Goal: Information Seeking & Learning: Learn about a topic

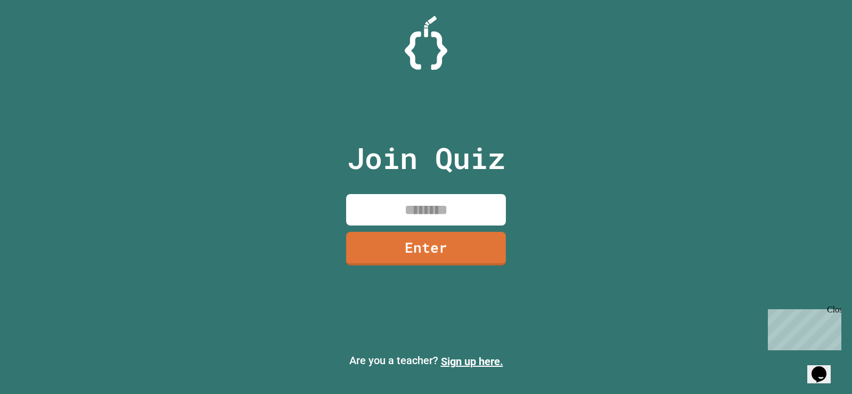
click at [429, 206] on input at bounding box center [426, 209] width 160 height 31
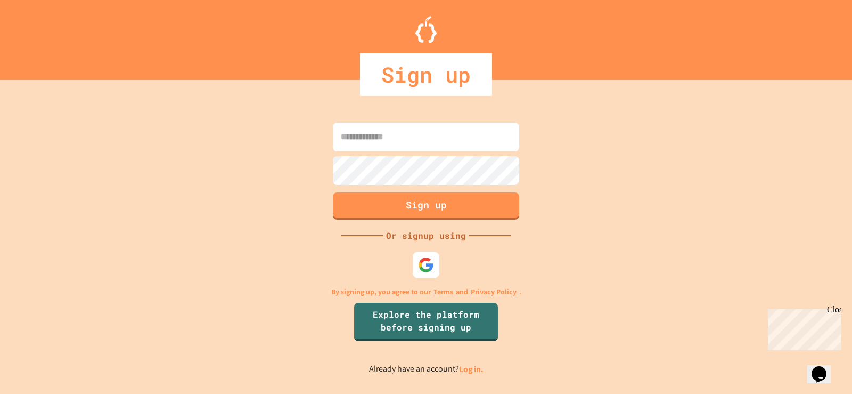
click at [431, 135] on input at bounding box center [426, 137] width 186 height 29
click at [430, 250] on div at bounding box center [426, 264] width 29 height 29
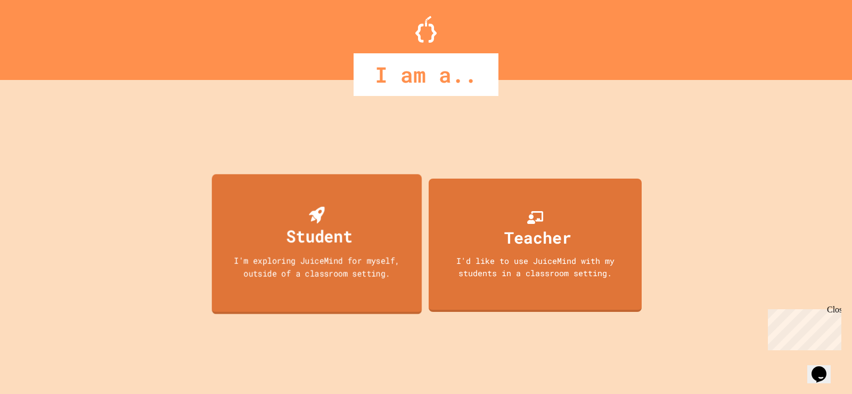
click at [348, 232] on div "Student" at bounding box center [320, 235] width 66 height 25
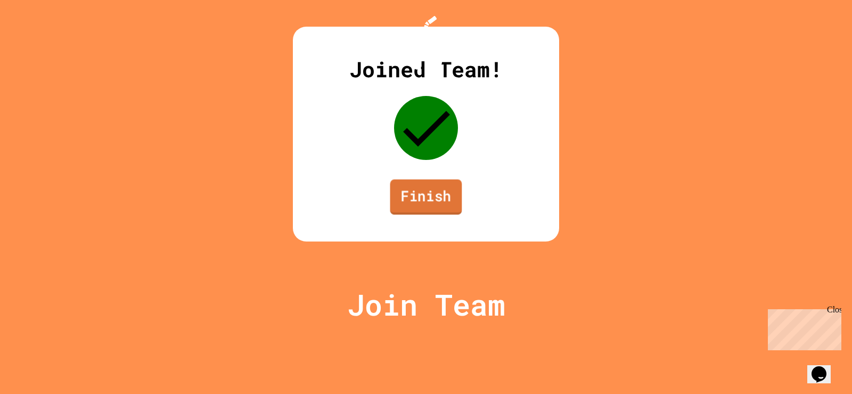
click at [446, 215] on link "Finish" at bounding box center [426, 197] width 72 height 35
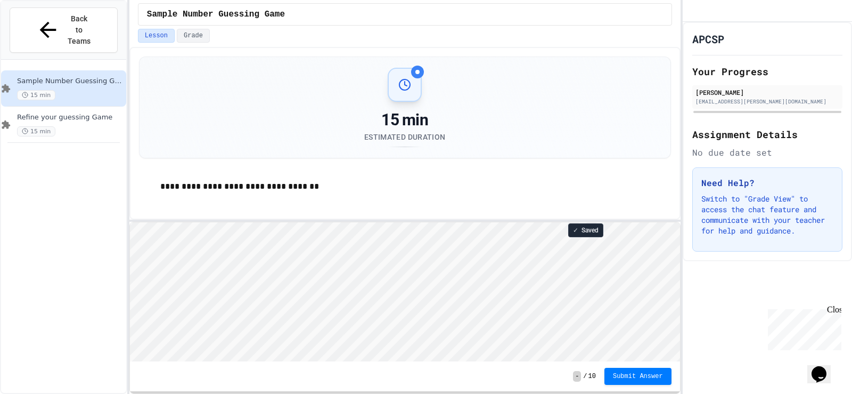
scroll to position [1, 0]
drag, startPoint x: 576, startPoint y: 71, endPoint x: 460, endPoint y: 64, distance: 116.3
click at [575, 71] on div "15 min Estimated Duration" at bounding box center [404, 107] width 505 height 79
click at [577, 114] on div "15 min Estimated Duration" at bounding box center [404, 107] width 505 height 79
drag, startPoint x: 340, startPoint y: 29, endPoint x: 368, endPoint y: 32, distance: 27.4
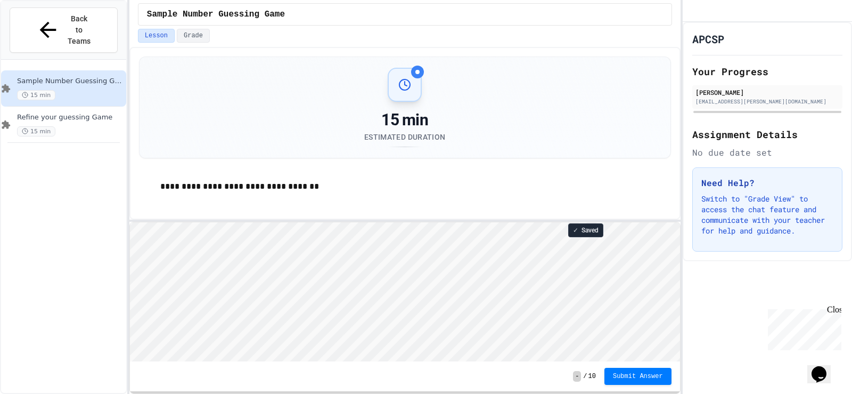
click at [365, 32] on div "Lesson Grade" at bounding box center [405, 36] width 534 height 14
drag, startPoint x: 399, startPoint y: 44, endPoint x: 422, endPoint y: 60, distance: 27.9
click at [402, 45] on div "Lesson Grade" at bounding box center [404, 38] width 551 height 18
click at [495, 88] on div "15 min Estimated Duration" at bounding box center [404, 107] width 505 height 79
drag, startPoint x: 395, startPoint y: 64, endPoint x: 379, endPoint y: 60, distance: 17.1
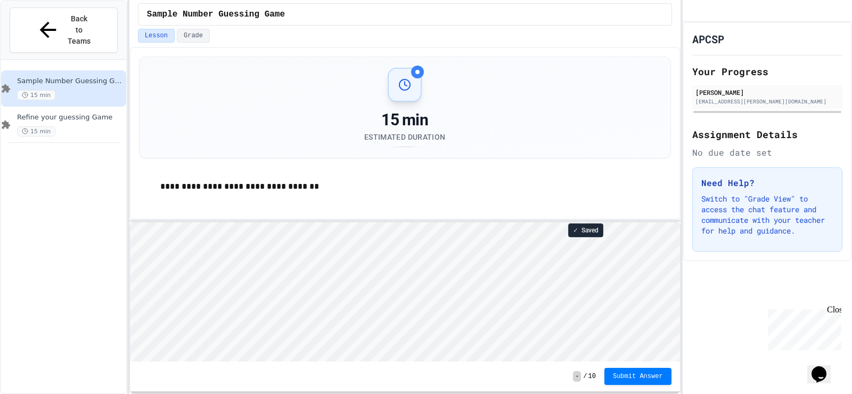
click at [377, 60] on div "15 min Estimated Duration" at bounding box center [405, 107] width 531 height 101
click at [419, 70] on div at bounding box center [417, 72] width 13 height 13
drag, startPoint x: 419, startPoint y: 70, endPoint x: 350, endPoint y: 71, distance: 68.2
click at [355, 71] on div "15 min Estimated Duration" at bounding box center [404, 107] width 505 height 79
drag, startPoint x: 353, startPoint y: 65, endPoint x: 472, endPoint y: 88, distance: 121.6
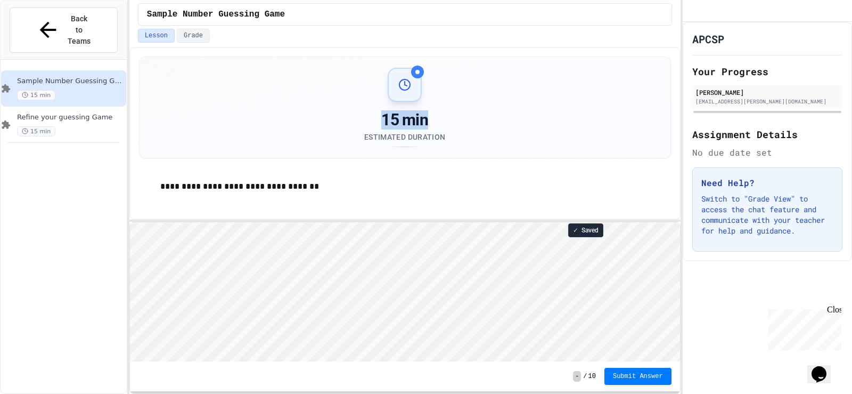
click at [472, 88] on div "15 min Estimated Duration" at bounding box center [405, 107] width 531 height 101
drag, startPoint x: 411, startPoint y: 72, endPoint x: 293, endPoint y: 59, distance: 117.9
click at [293, 59] on div "15 min Estimated Duration" at bounding box center [405, 107] width 531 height 101
type textarea "********"
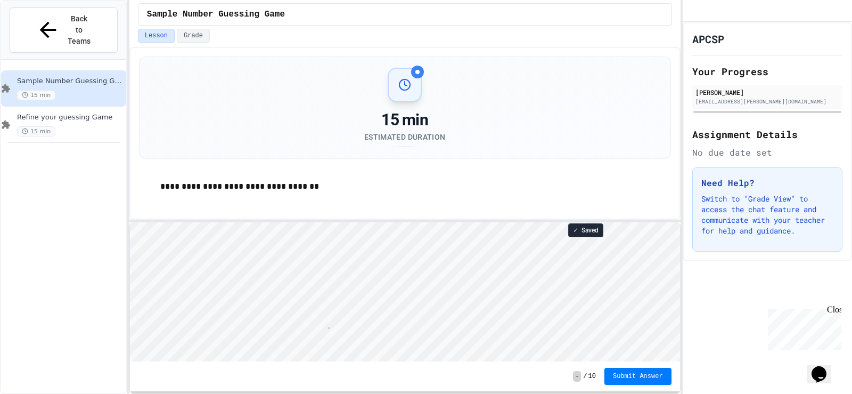
scroll to position [1, 2]
type textarea "*"
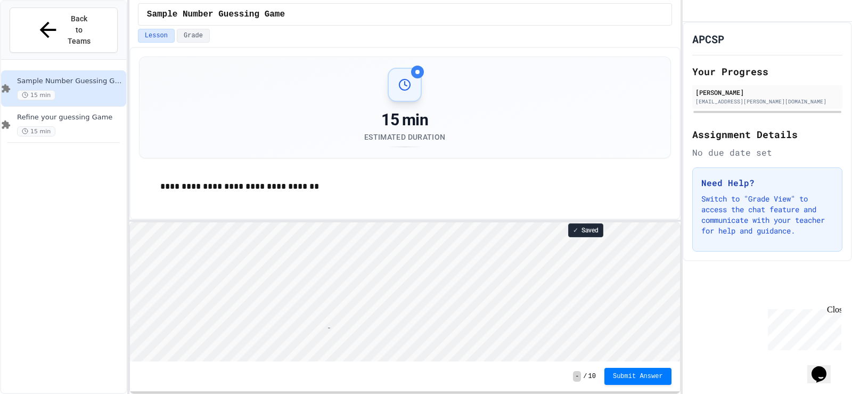
type textarea "**********"
click at [633, 377] on span "Submit Answer" at bounding box center [638, 376] width 50 height 9
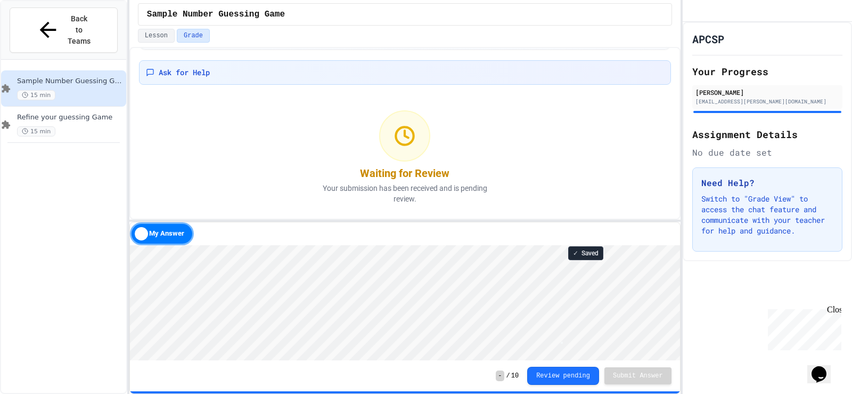
scroll to position [109, 0]
